Goal: Register for event/course

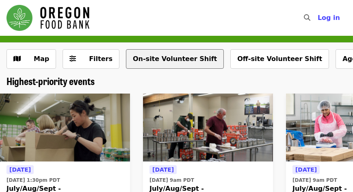
click at [181, 59] on button "On-site Volunteer Shift" at bounding box center [175, 58] width 98 height 19
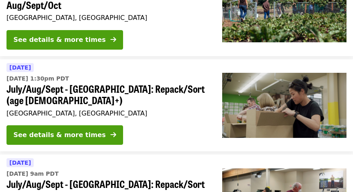
scroll to position [130, 0]
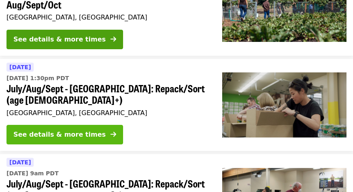
click at [110, 130] on icon "arrow-right icon" at bounding box center [113, 134] width 6 height 8
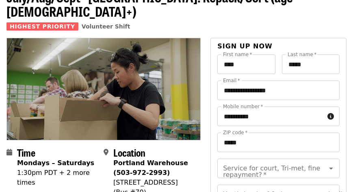
scroll to position [74, 0]
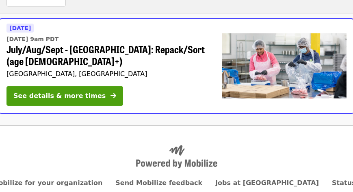
scroll to position [537, 0]
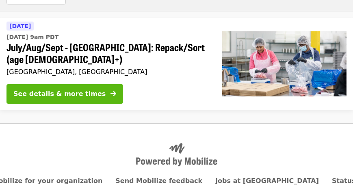
click at [110, 90] on icon "arrow-right icon" at bounding box center [113, 94] width 6 height 8
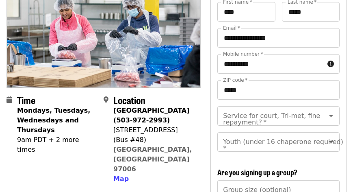
scroll to position [83, 0]
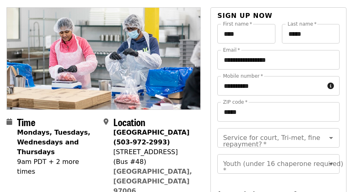
click at [95, 55] on img at bounding box center [103, 58] width 193 height 101
